Goal: Transaction & Acquisition: Purchase product/service

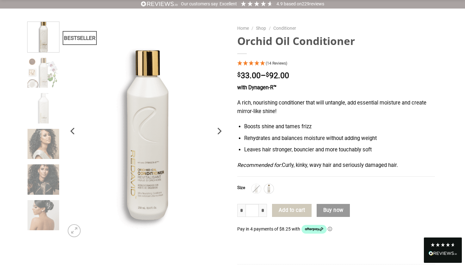
scroll to position [62, 0]
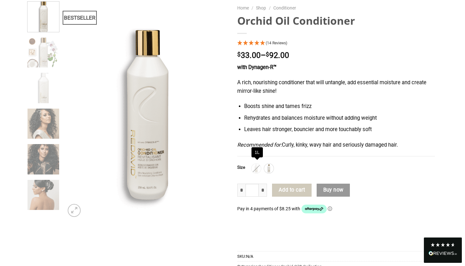
click at [256, 165] on img at bounding box center [256, 168] width 8 height 8
click at [270, 167] on img at bounding box center [269, 168] width 8 height 8
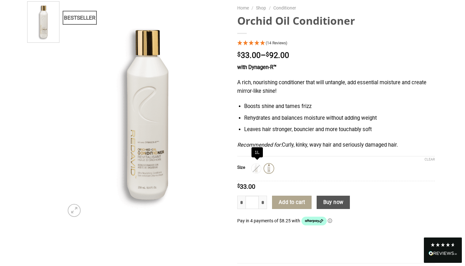
click at [258, 165] on img at bounding box center [256, 168] width 8 height 8
click at [270, 166] on img at bounding box center [269, 168] width 8 height 8
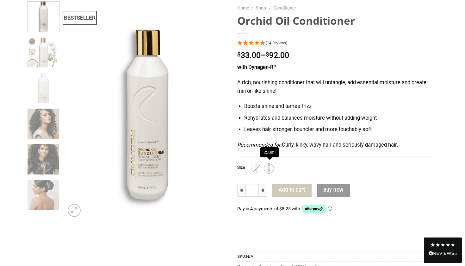
click at [272, 167] on img at bounding box center [269, 168] width 8 height 8
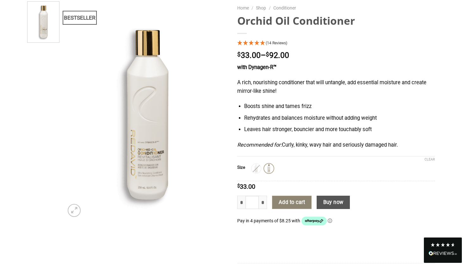
click at [295, 203] on button "Add to cart" at bounding box center [291, 201] width 39 height 13
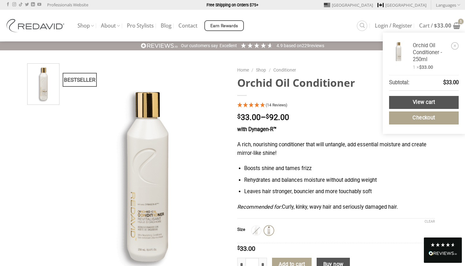
scroll to position [0, 0]
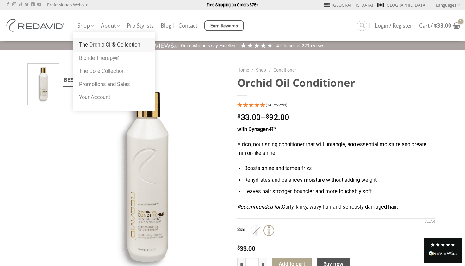
click at [89, 44] on link "The Orchid Oil® Collection" at bounding box center [114, 44] width 82 height 13
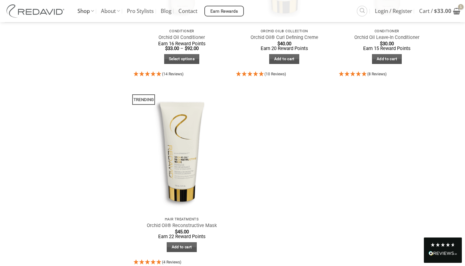
scroll to position [384, 0]
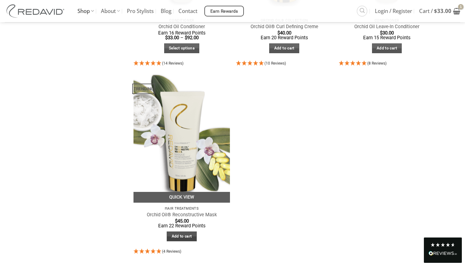
click at [178, 237] on link "Add to cart" at bounding box center [182, 236] width 30 height 10
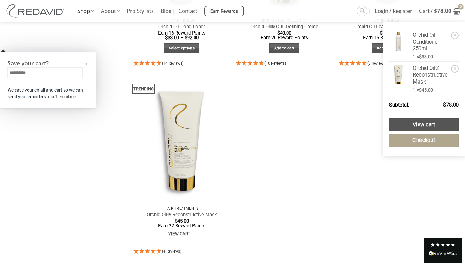
scroll to position [438, 0]
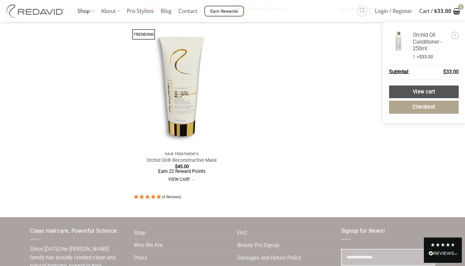
click at [454, 10] on icon "View cart" at bounding box center [456, 11] width 7 height 8
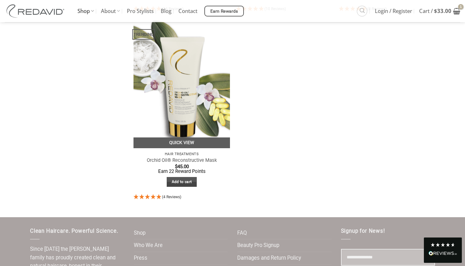
click at [187, 181] on link "Add to cart" at bounding box center [182, 182] width 30 height 10
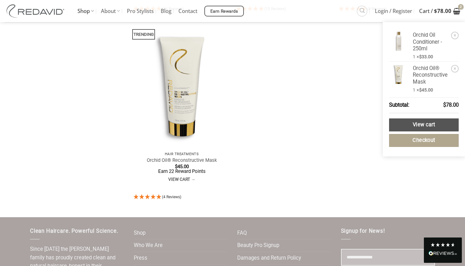
click at [456, 9] on icon "View cart" at bounding box center [456, 11] width 7 height 8
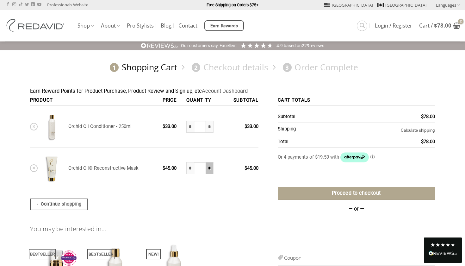
click at [209, 170] on input "*" at bounding box center [210, 168] width 8 height 12
type input "*"
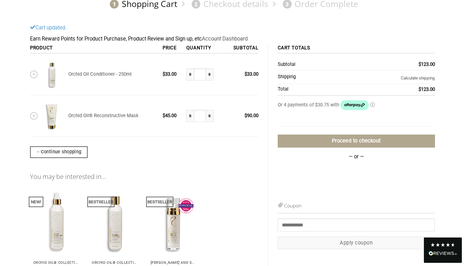
scroll to position [65, 0]
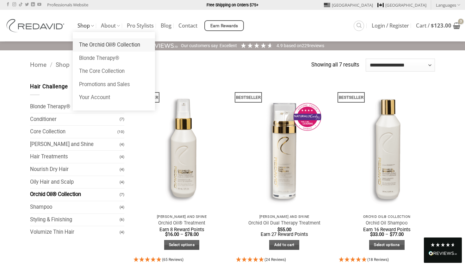
click at [93, 42] on link "The Orchid Oil® Collection" at bounding box center [114, 44] width 82 height 13
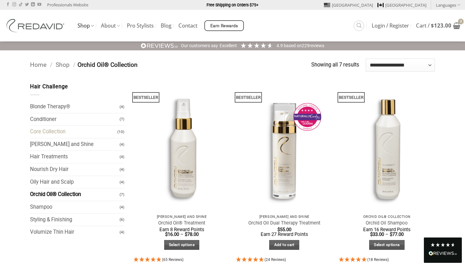
click at [71, 134] on link "Core Collection" at bounding box center [73, 132] width 87 height 12
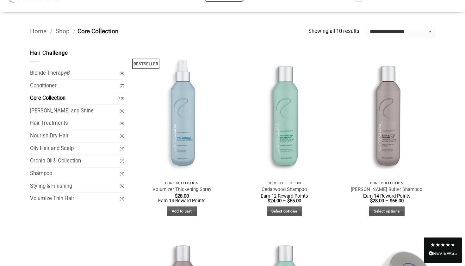
scroll to position [-1, 0]
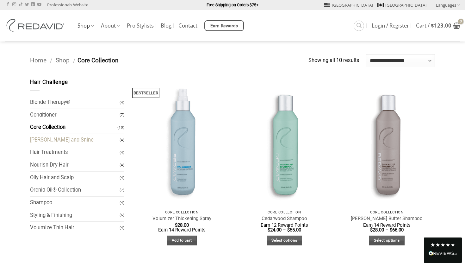
click at [50, 142] on link "[PERSON_NAME] and Shine" at bounding box center [75, 140] width 90 height 12
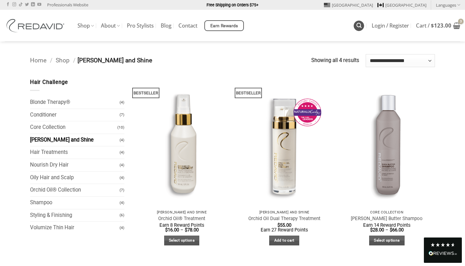
click at [359, 27] on icon "Search" at bounding box center [358, 25] width 5 height 6
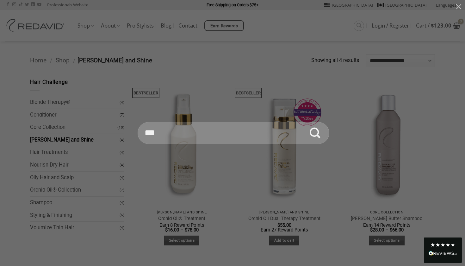
type input "***"
click at [315, 133] on button "Submit" at bounding box center [315, 133] width 22 height 22
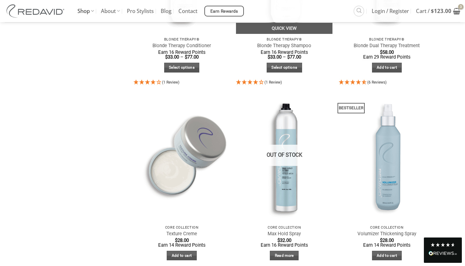
scroll to position [741, 0]
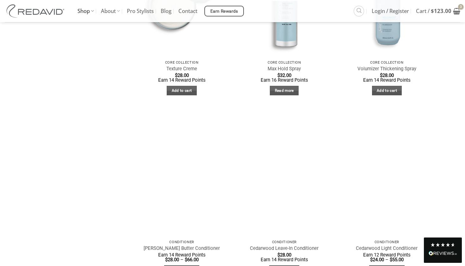
scroll to position [907, 0]
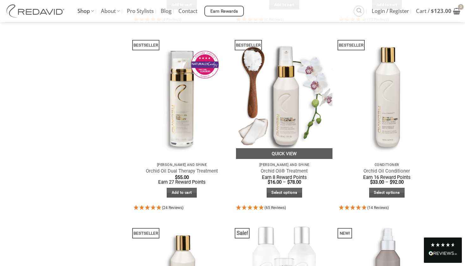
scroll to position [236, 0]
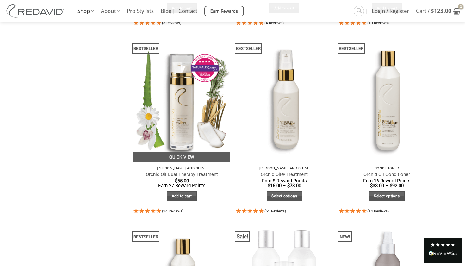
click at [184, 130] on img at bounding box center [181, 98] width 96 height 128
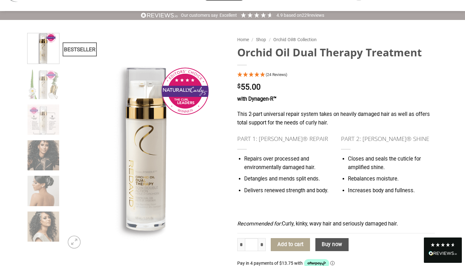
scroll to position [12, 0]
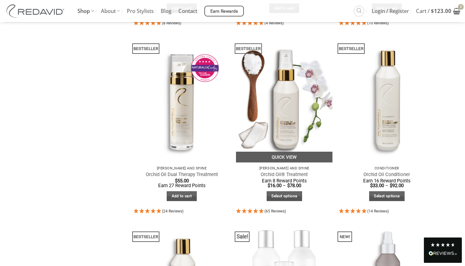
click at [271, 86] on img at bounding box center [284, 98] width 96 height 128
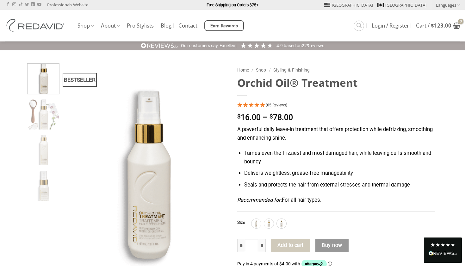
click at [272, 106] on span "(65 Reviews)" at bounding box center [277, 105] width 22 height 4
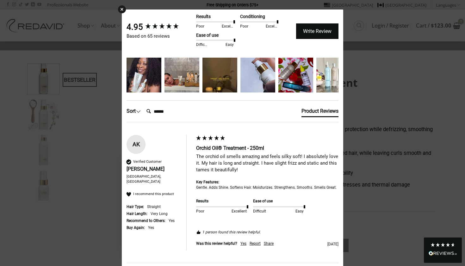
click at [375, 64] on div "× 4.95 Based on 65 reviews Results Poor Excellent Conditioning Poor Excellent E…" at bounding box center [232, 133] width 465 height 266
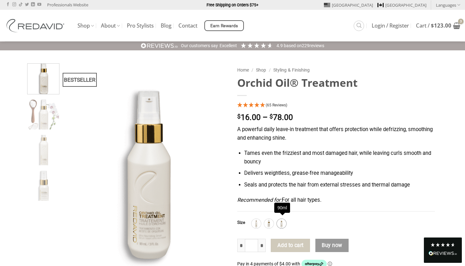
click at [280, 220] on img at bounding box center [281, 223] width 8 height 8
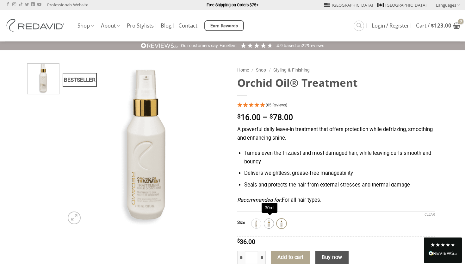
click at [270, 220] on img at bounding box center [269, 223] width 8 height 8
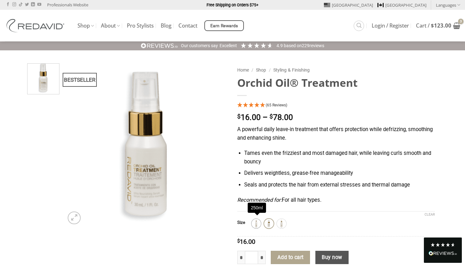
click at [257, 222] on img at bounding box center [256, 223] width 8 height 8
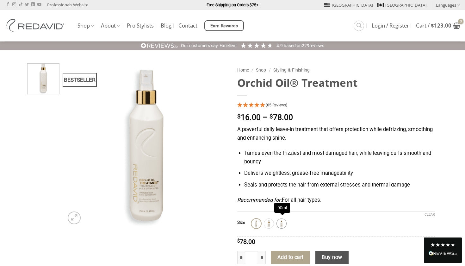
click at [282, 222] on img at bounding box center [281, 223] width 8 height 8
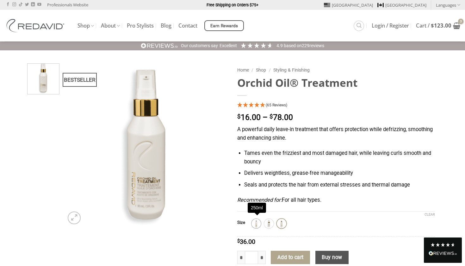
click at [255, 221] on img at bounding box center [256, 223] width 8 height 8
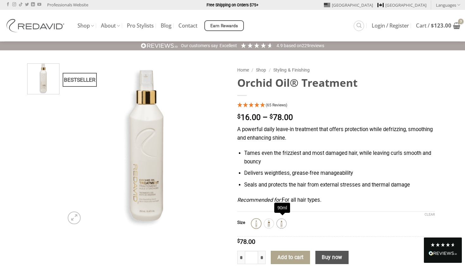
click at [281, 221] on img at bounding box center [281, 223] width 8 height 8
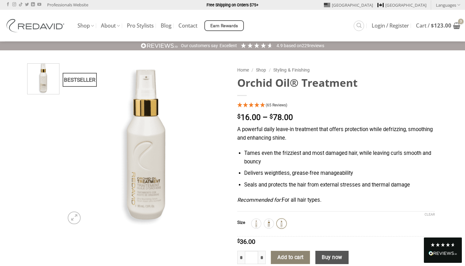
click at [283, 256] on button "Add to cart" at bounding box center [290, 257] width 39 height 13
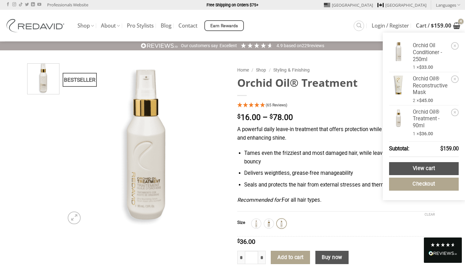
click at [455, 28] on icon "View cart" at bounding box center [456, 26] width 7 height 8
